Goal: Transaction & Acquisition: Purchase product/service

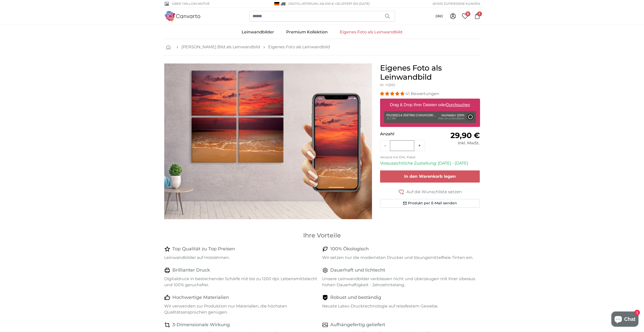
click at [318, 124] on div "Drag & Drop Ihrer Dateien oder Durchsuchen PA2368214-3597960-CANVAS390G-1x-Orig…" at bounding box center [430, 113] width 100 height 28
click at [318, 115] on div "Entfernen Nochmal versuchen Entfernen Hochladen Abbrechen Nochmal versuchen Ent…" at bounding box center [430, 117] width 92 height 12
click at [318, 119] on div "Entfernen Nochmal versuchen Entfernen Hochladen Abbrechen Nochmal versuchen Ent…" at bounding box center [430, 117] width 92 height 12
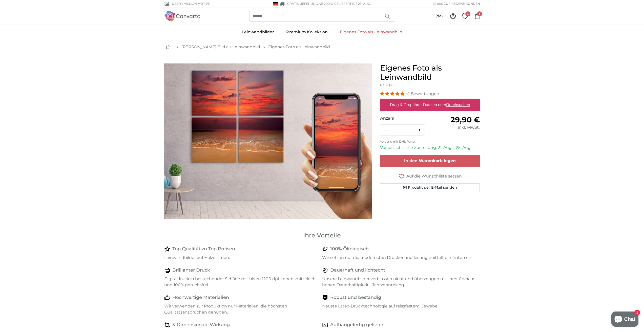
click at [479, 17] on icon at bounding box center [478, 16] width 6 height 6
